Goal: Entertainment & Leisure: Browse casually

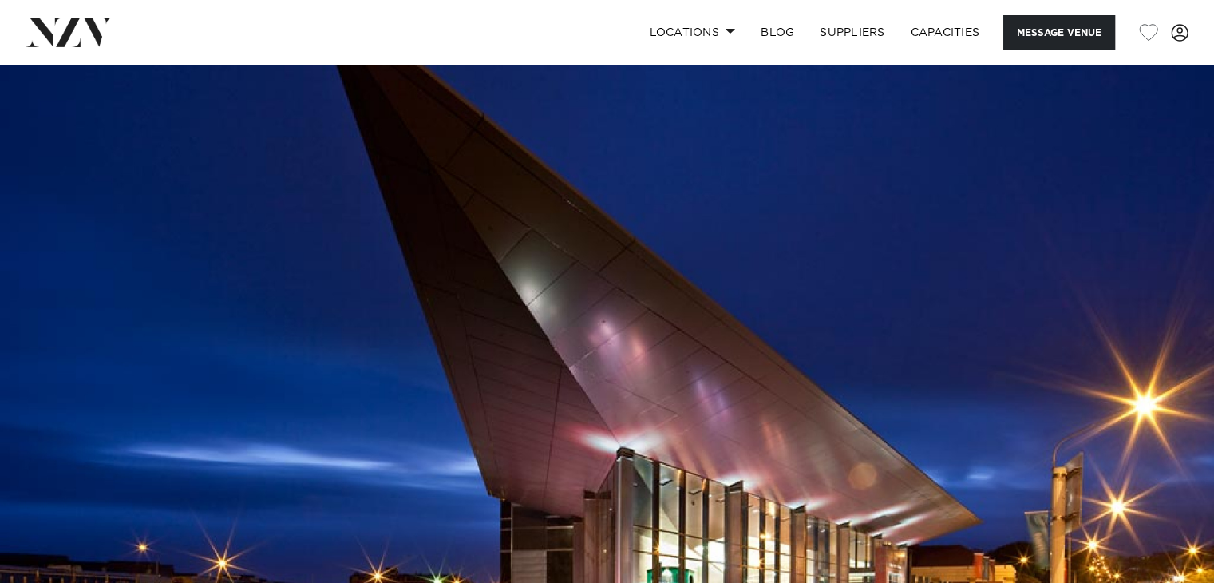
click at [1093, 397] on img at bounding box center [607, 349] width 1214 height 569
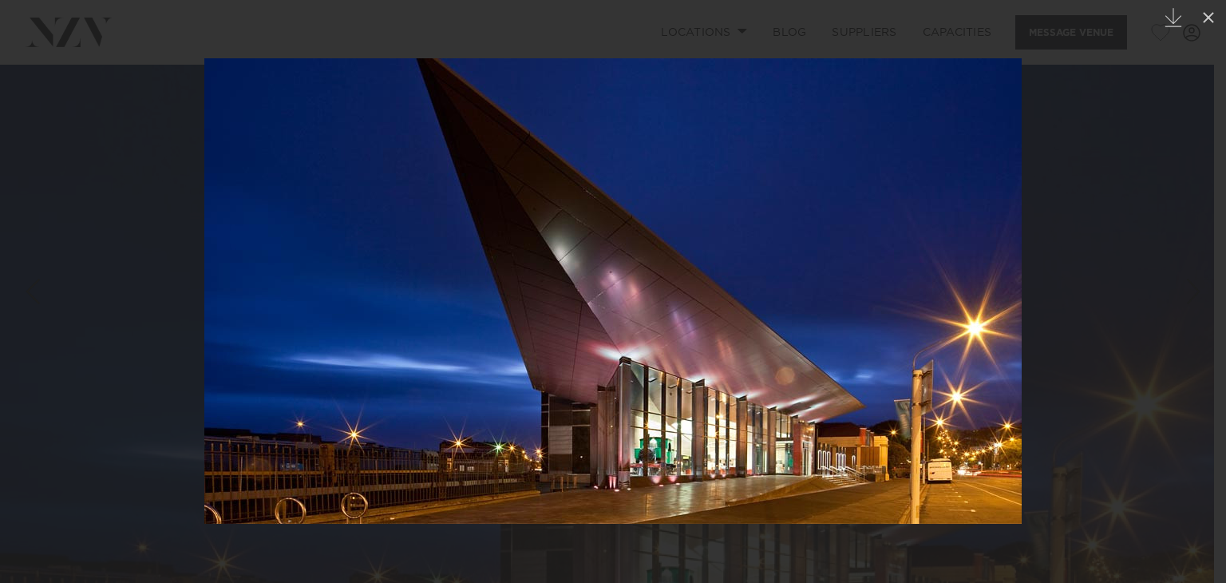
click at [1093, 397] on div at bounding box center [613, 291] width 1226 height 583
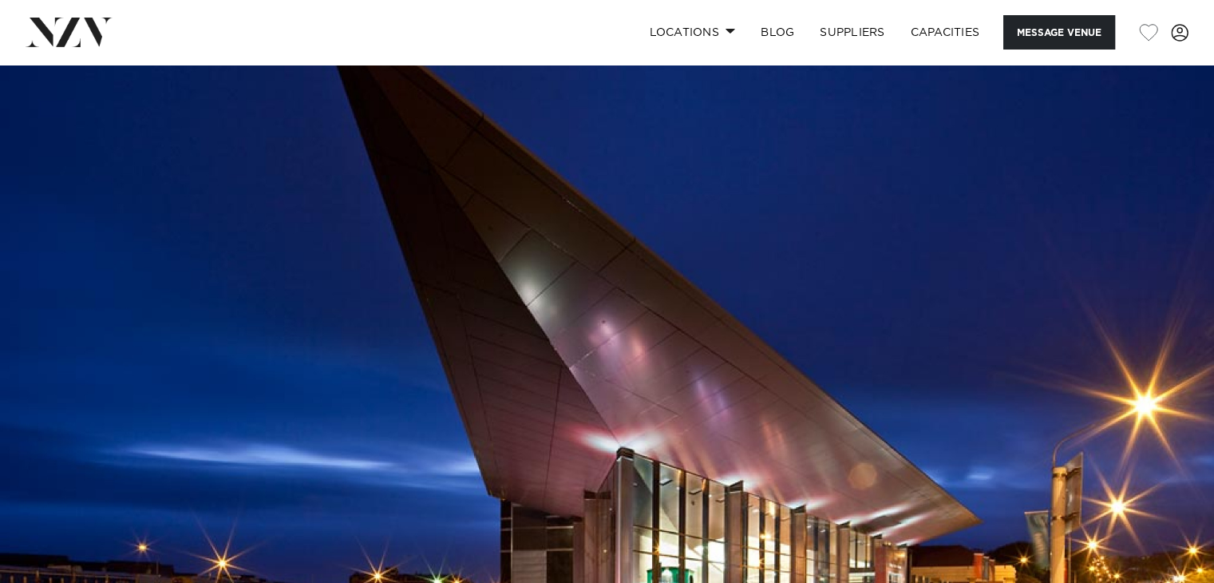
click at [1093, 397] on img at bounding box center [607, 349] width 1214 height 569
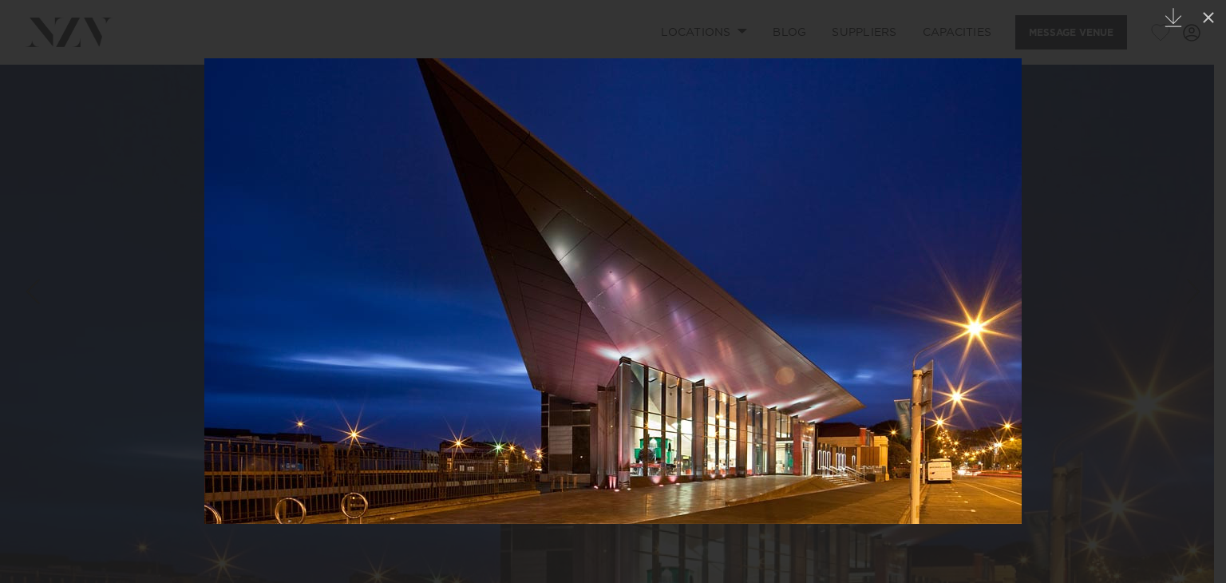
click at [1093, 397] on div at bounding box center [613, 291] width 1226 height 583
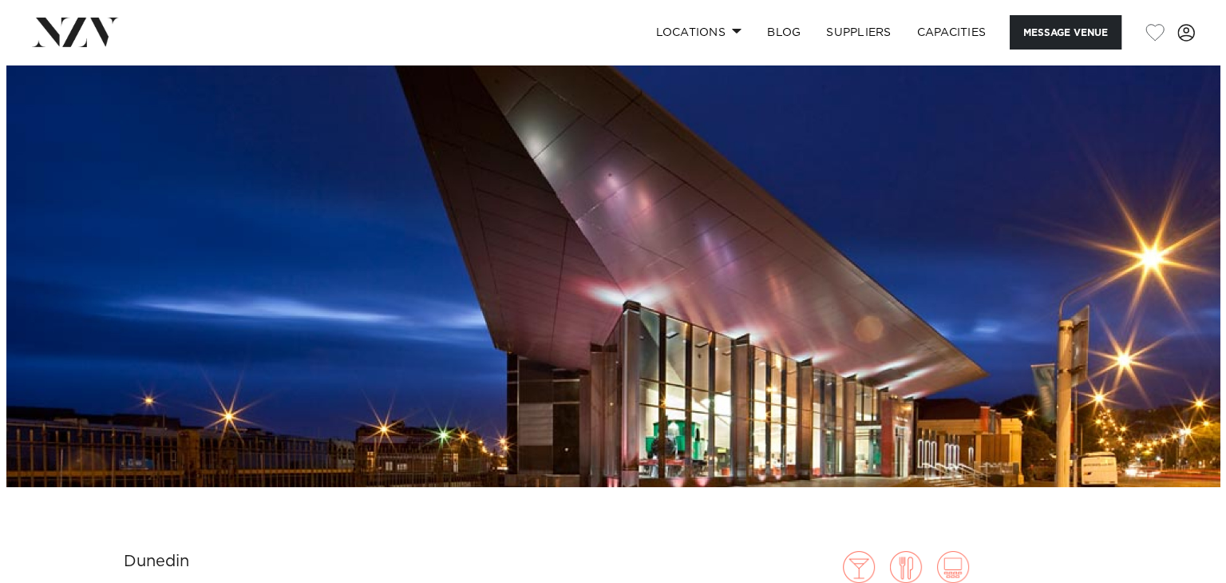
scroll to position [147, 0]
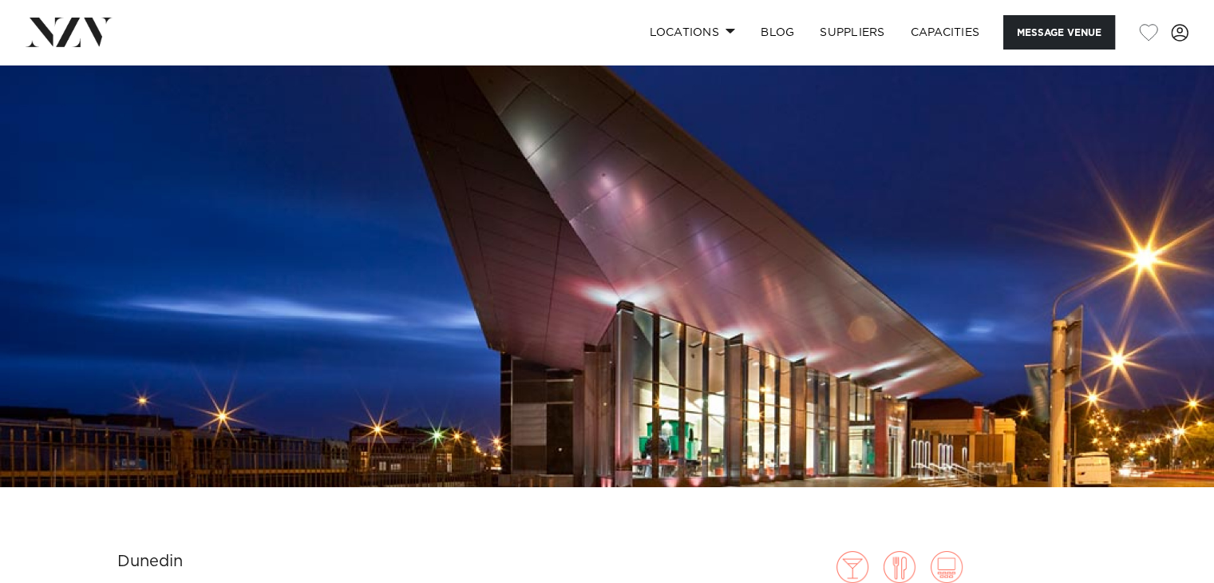
click at [834, 212] on img at bounding box center [607, 202] width 1214 height 569
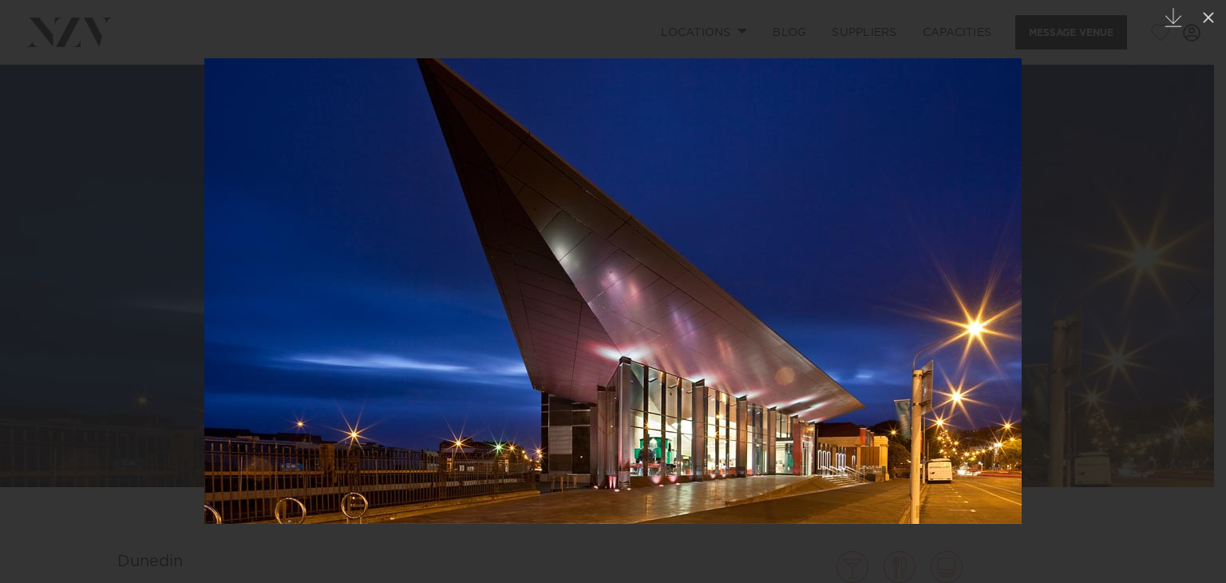
click at [840, 266] on img at bounding box center [612, 290] width 817 height 465
click at [854, 251] on img at bounding box center [612, 290] width 817 height 465
click at [507, 251] on img at bounding box center [612, 290] width 817 height 465
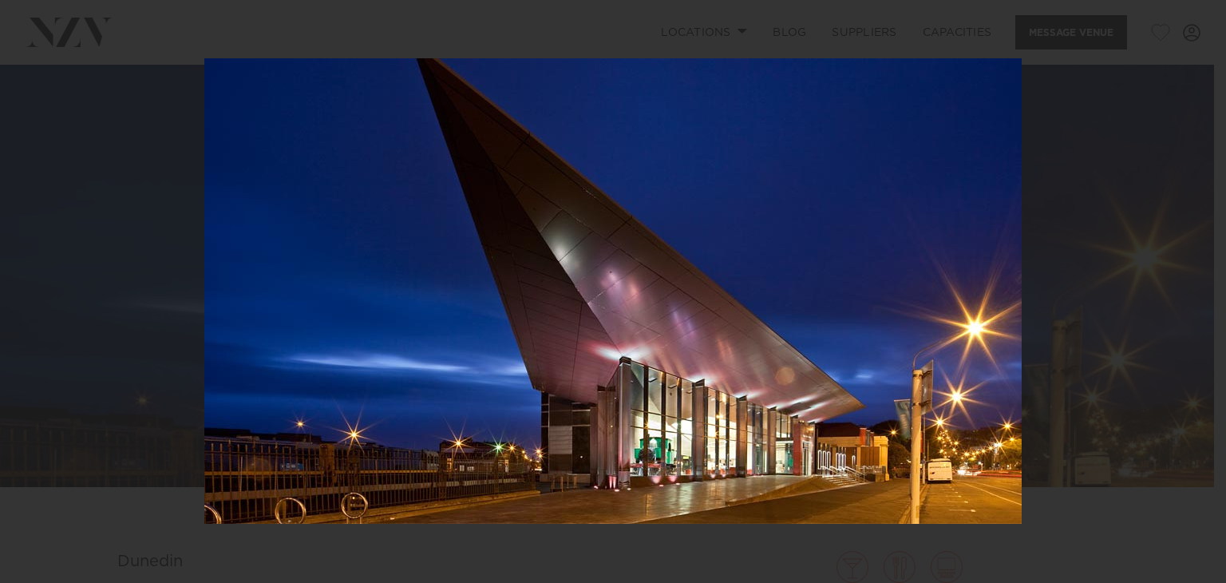
click at [559, 320] on img at bounding box center [612, 290] width 817 height 465
click at [562, 317] on img at bounding box center [612, 290] width 817 height 465
click at [548, 322] on img at bounding box center [612, 290] width 817 height 465
click at [639, 322] on img at bounding box center [612, 290] width 817 height 465
